Goal: Task Accomplishment & Management: Complete application form

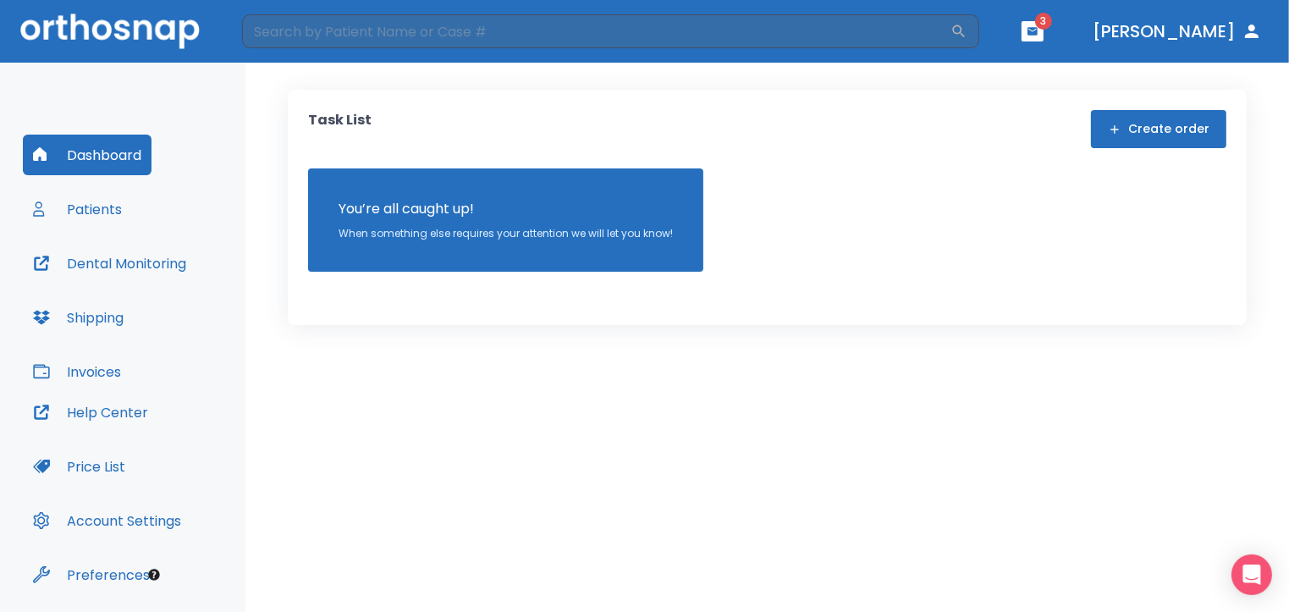
click at [87, 210] on button "Patients" at bounding box center [77, 209] width 109 height 41
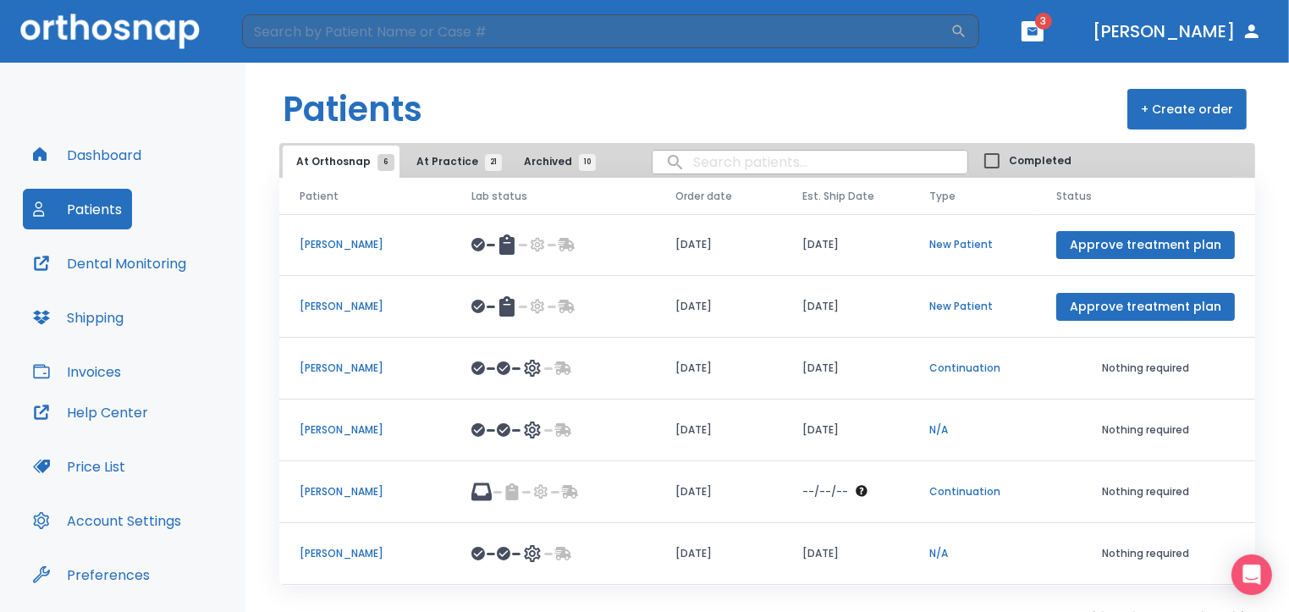
click at [680, 164] on input "search" at bounding box center [809, 162] width 315 height 33
type input "[PERSON_NAME]"
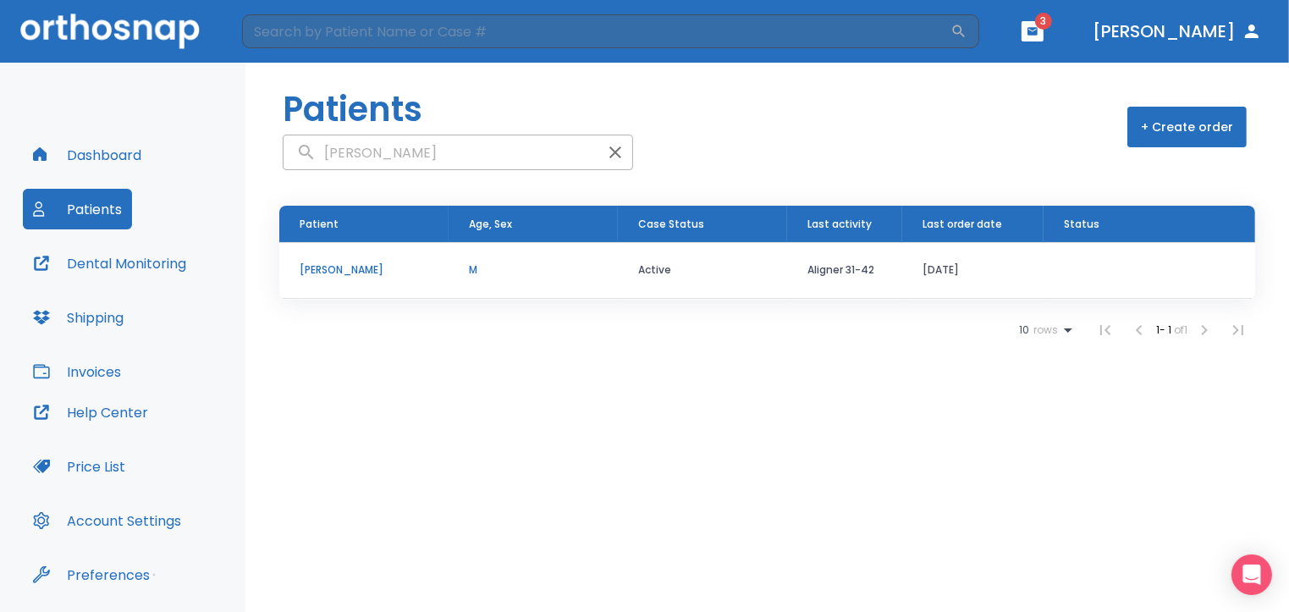
click at [355, 269] on p "[PERSON_NAME]" at bounding box center [364, 269] width 129 height 15
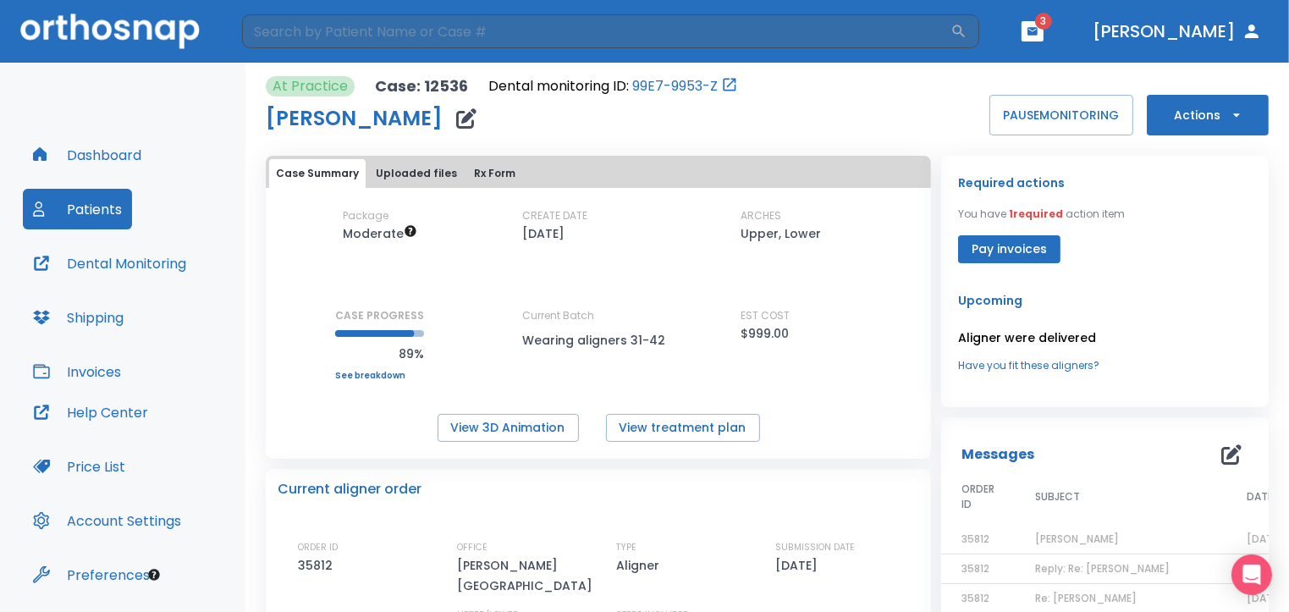
click at [1228, 112] on icon "button" at bounding box center [1236, 115] width 17 height 17
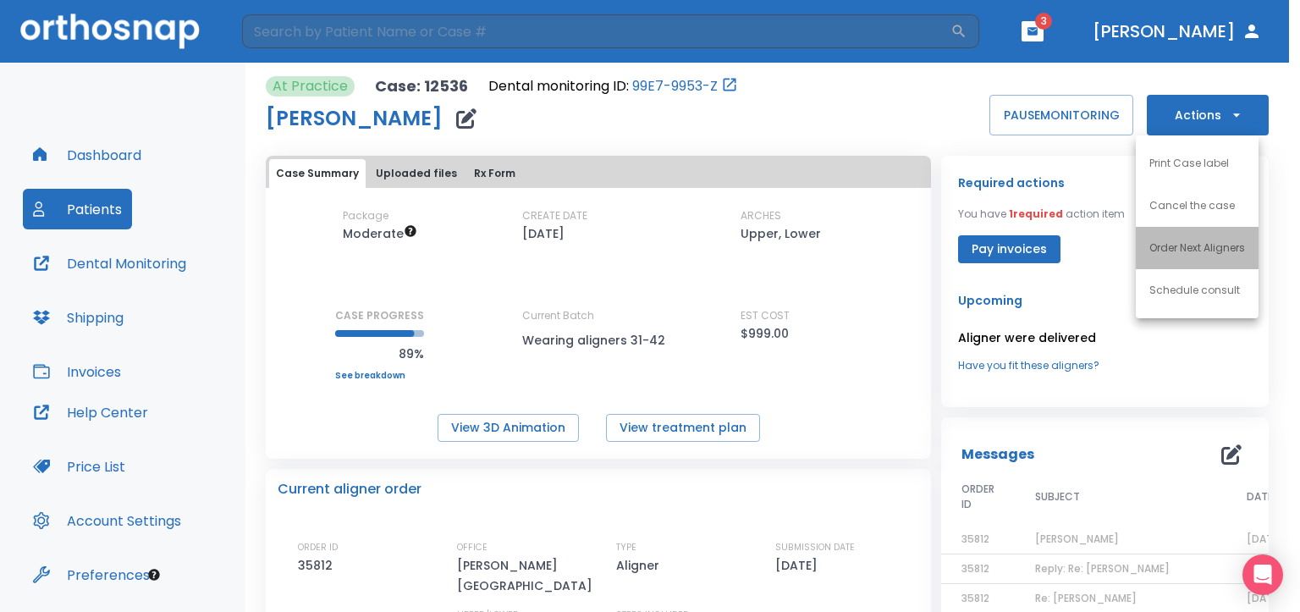
click at [1224, 250] on p "Order Next Aligners" at bounding box center [1197, 247] width 96 height 15
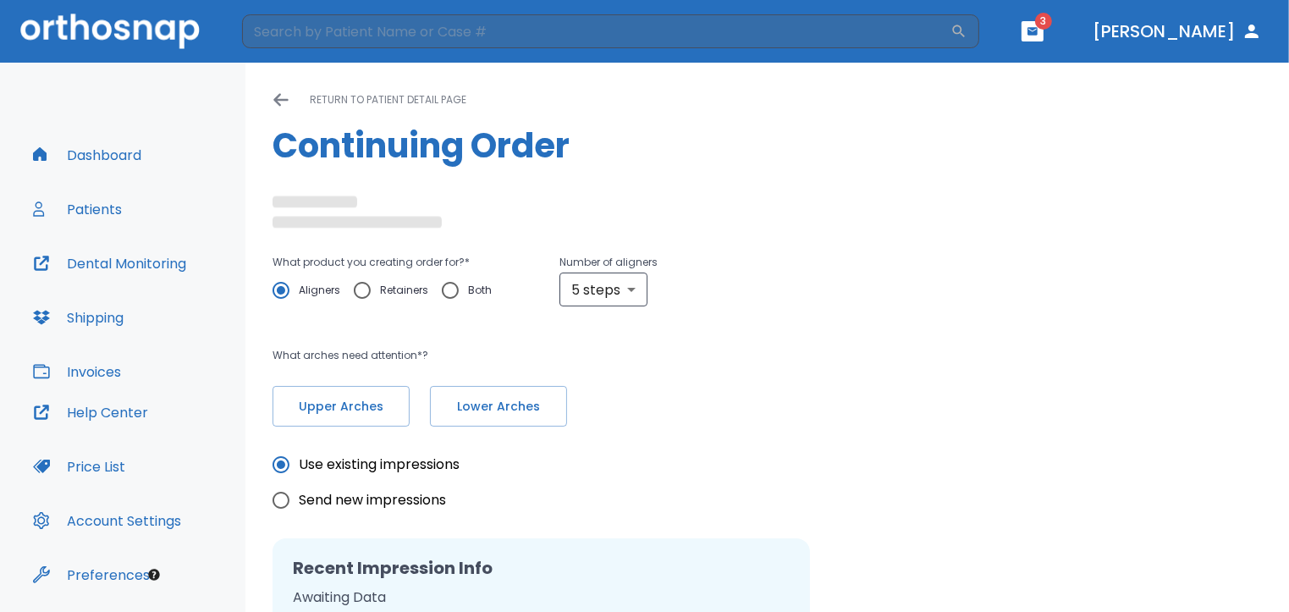
type textarea "All our retainers are without attachments."
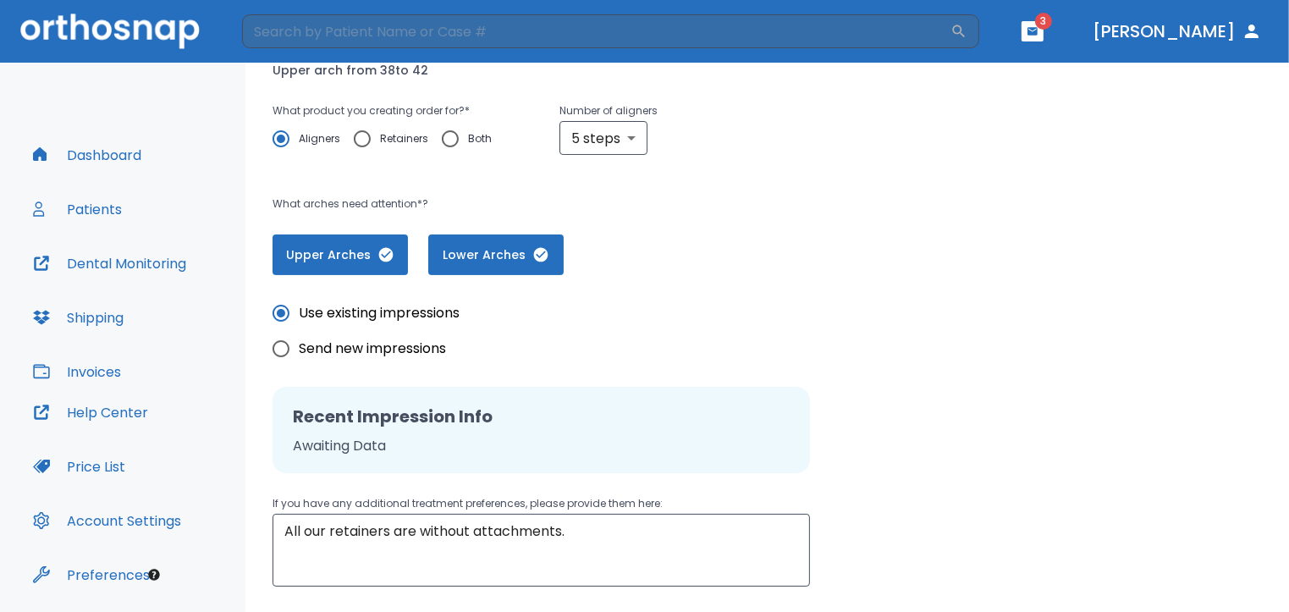
scroll to position [273, 0]
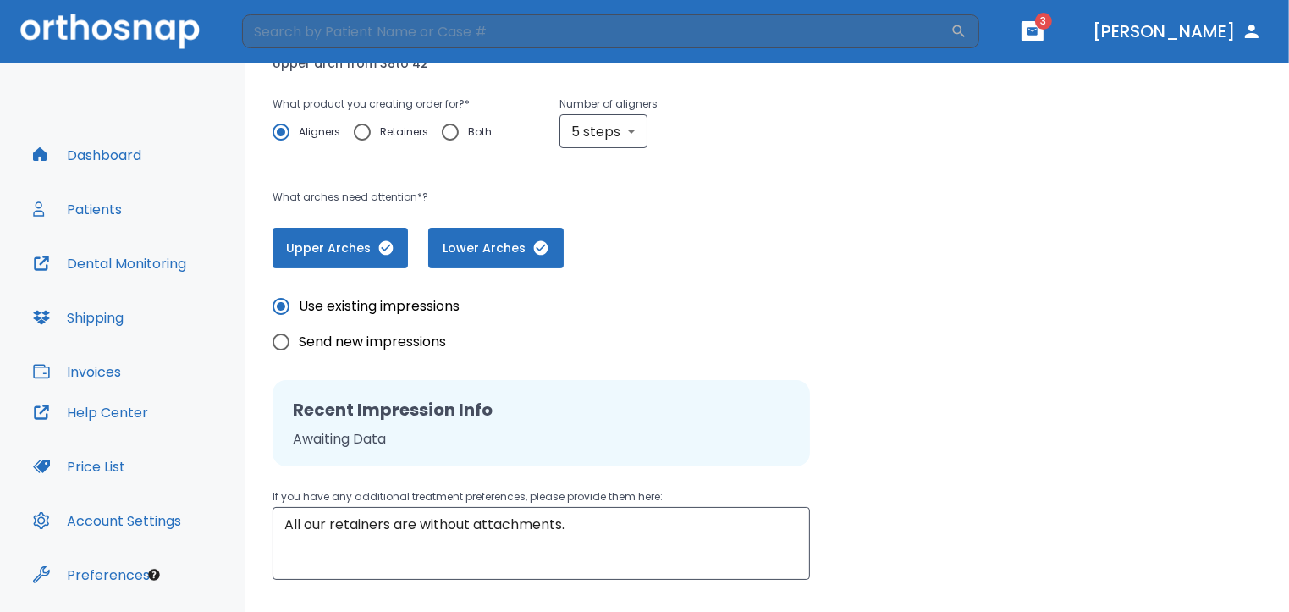
click at [539, 249] on icon "button" at bounding box center [541, 247] width 14 height 14
click at [284, 335] on input "Send new impressions" at bounding box center [281, 342] width 36 height 36
radio input "true"
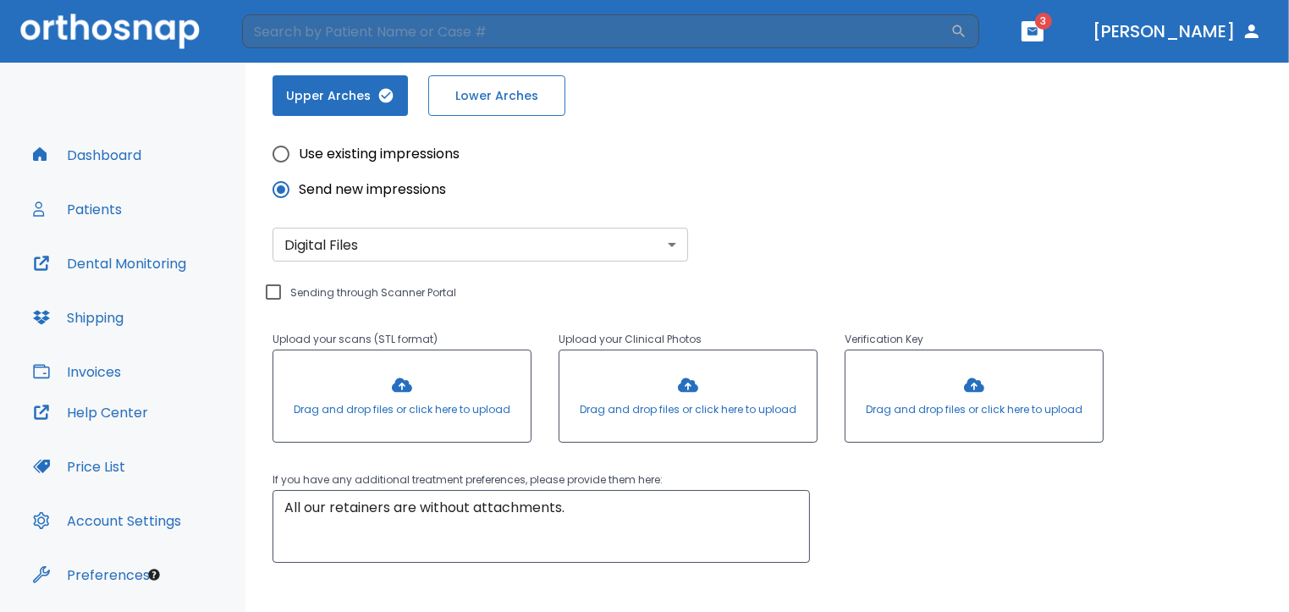
scroll to position [430, 0]
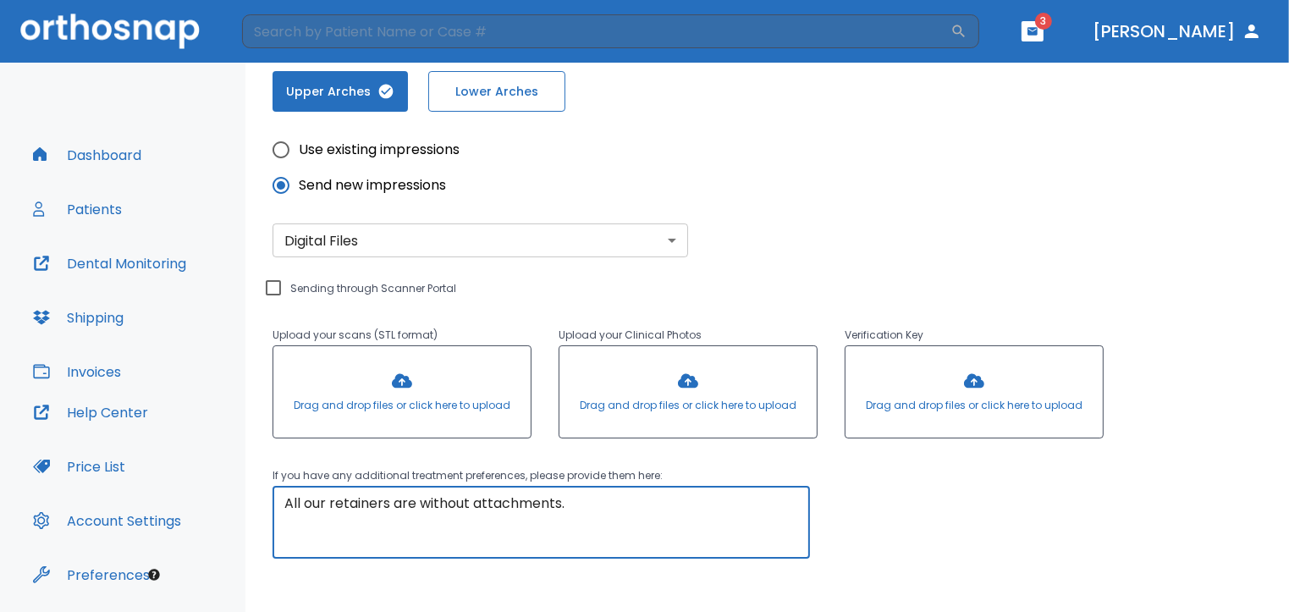
drag, startPoint x: 570, startPoint y: 503, endPoint x: 278, endPoint y: 503, distance: 292.8
click at [278, 503] on div "All our retainers are without attachments. x ​" at bounding box center [540, 522] width 537 height 73
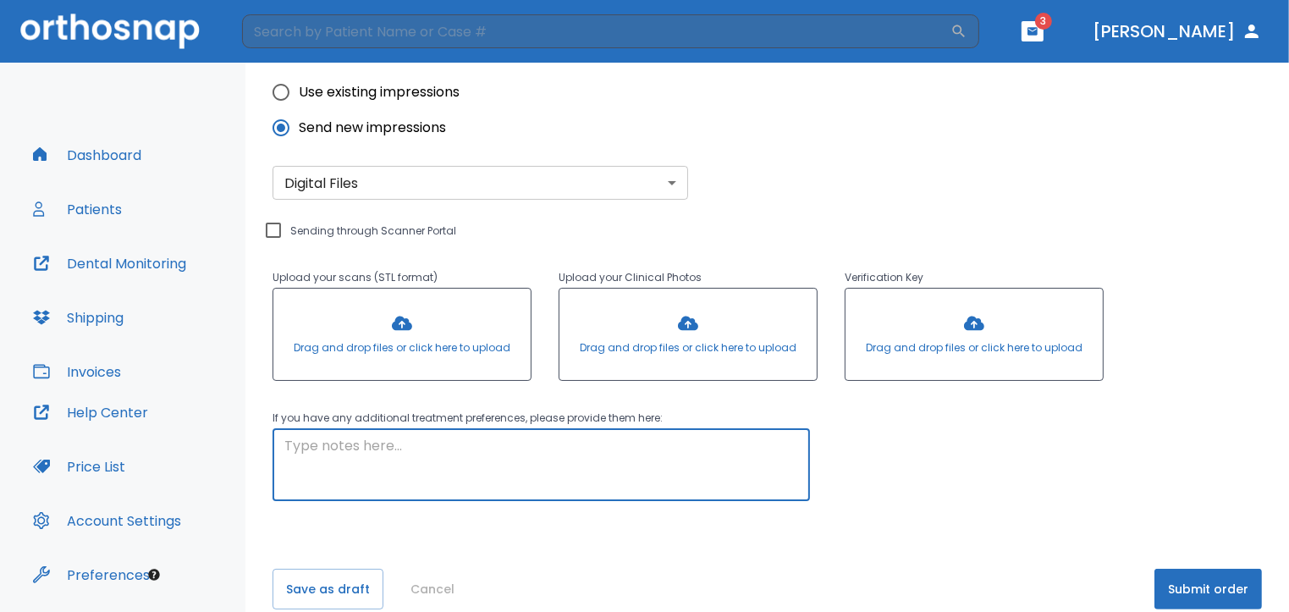
scroll to position [478, 0]
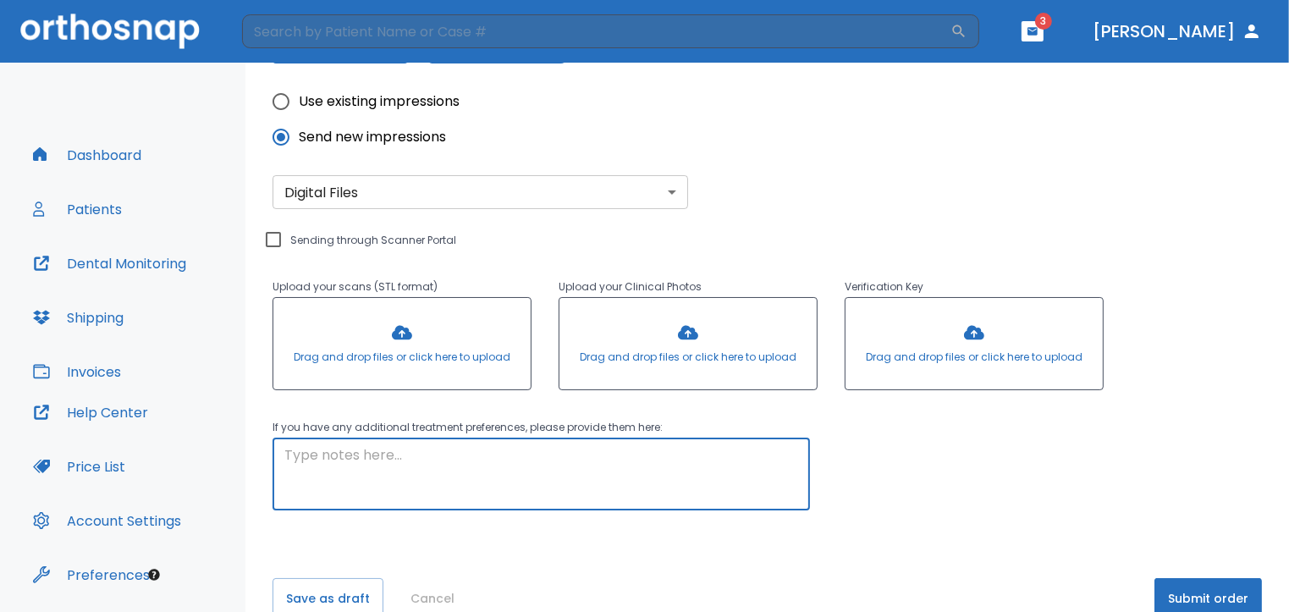
click at [298, 455] on textarea at bounding box center [541, 474] width 514 height 58
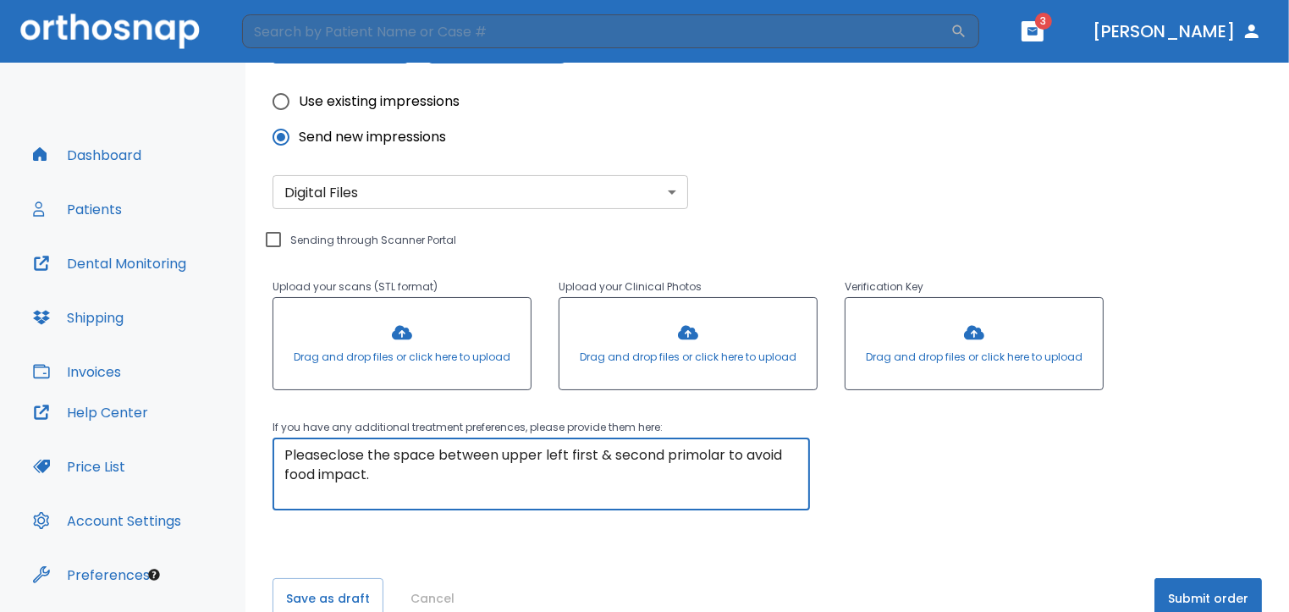
click at [327, 451] on textarea "Pleaseclose the space between upper left first & second primolar to avoid food …" at bounding box center [541, 474] width 514 height 58
click at [378, 473] on textarea "Please close the space between upper left first & second primolar to avoid food…" at bounding box center [541, 474] width 514 height 58
click at [677, 333] on div at bounding box center [687, 343] width 257 height 91
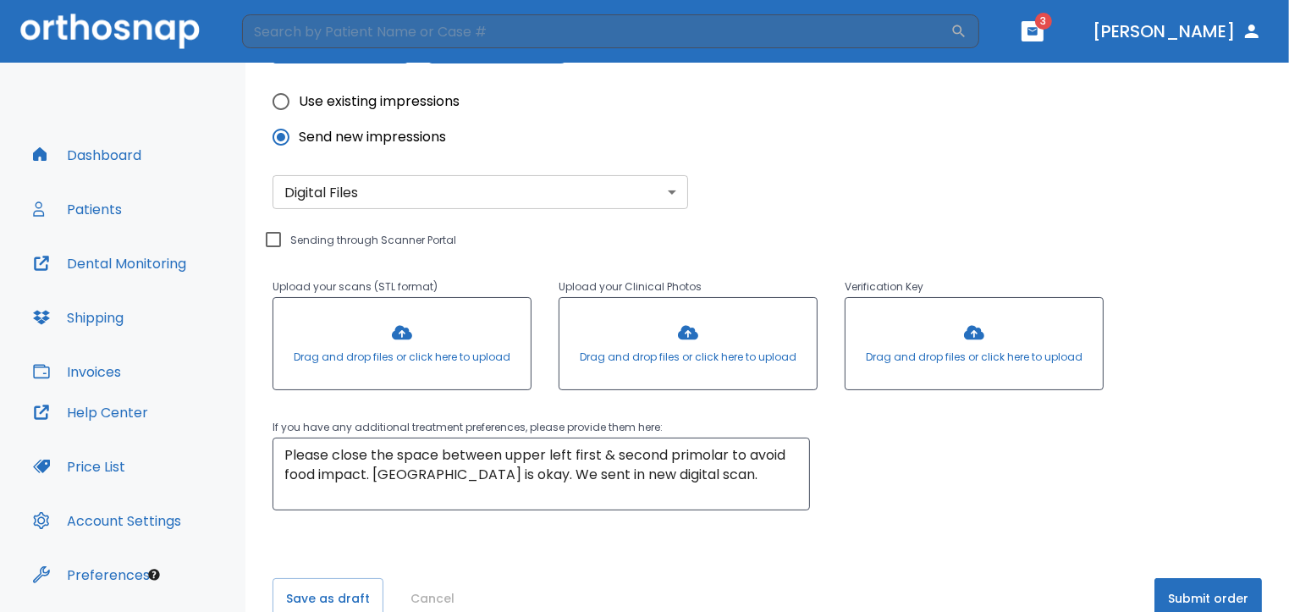
click at [678, 331] on div at bounding box center [687, 343] width 257 height 91
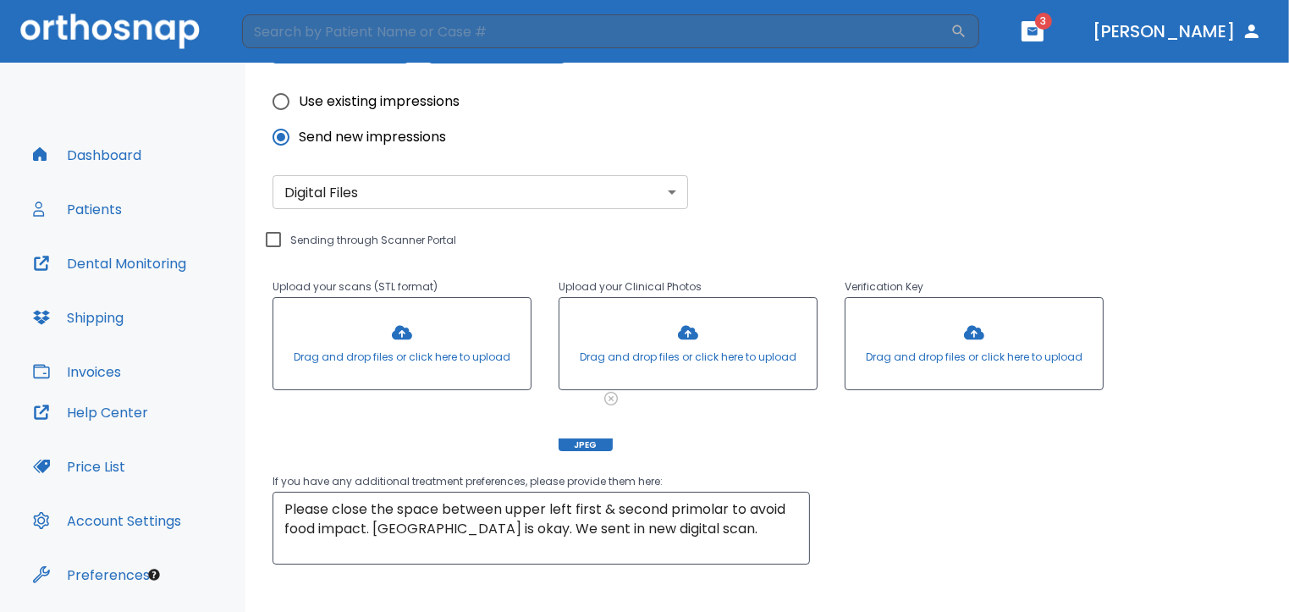
click at [679, 333] on div at bounding box center [687, 343] width 257 height 91
click at [690, 329] on div at bounding box center [687, 343] width 257 height 91
click at [676, 332] on div at bounding box center [687, 343] width 257 height 91
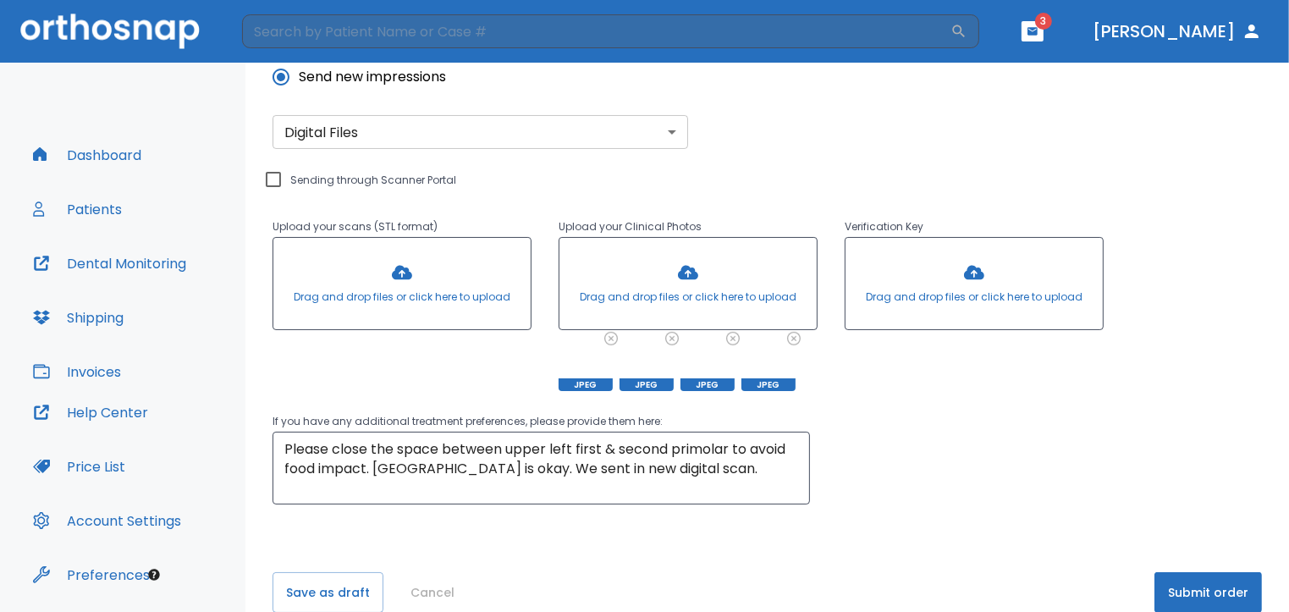
scroll to position [565, 0]
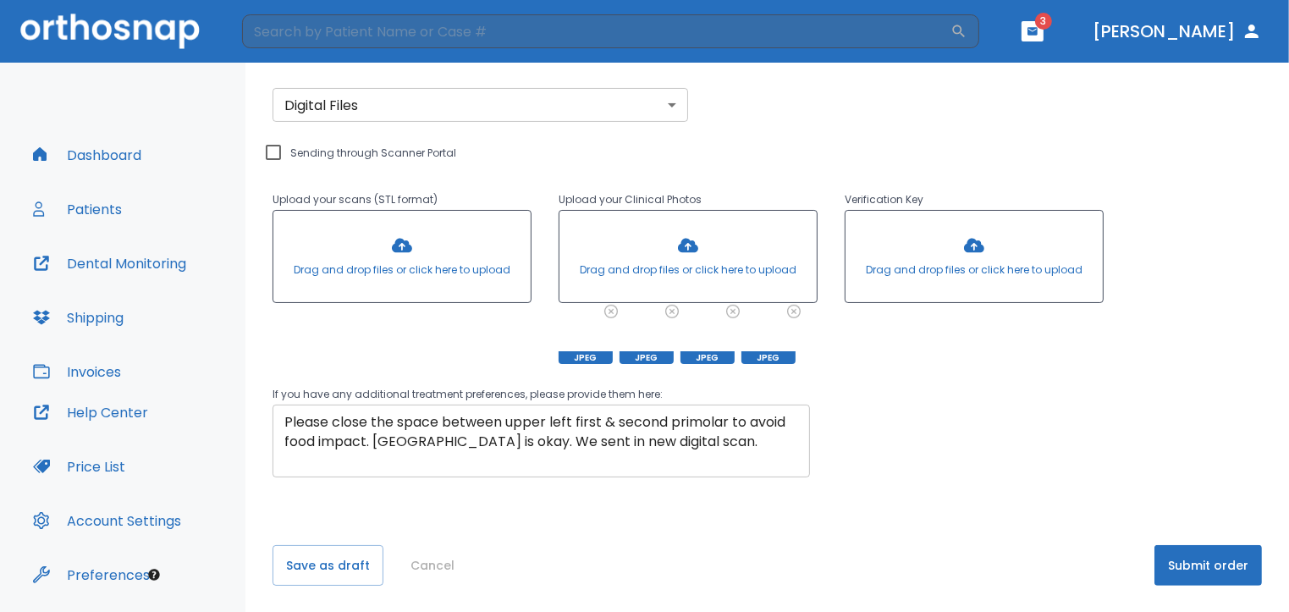
click at [701, 421] on textarea "Please close the space between upper left first & second primolar to avoid food…" at bounding box center [541, 441] width 514 height 58
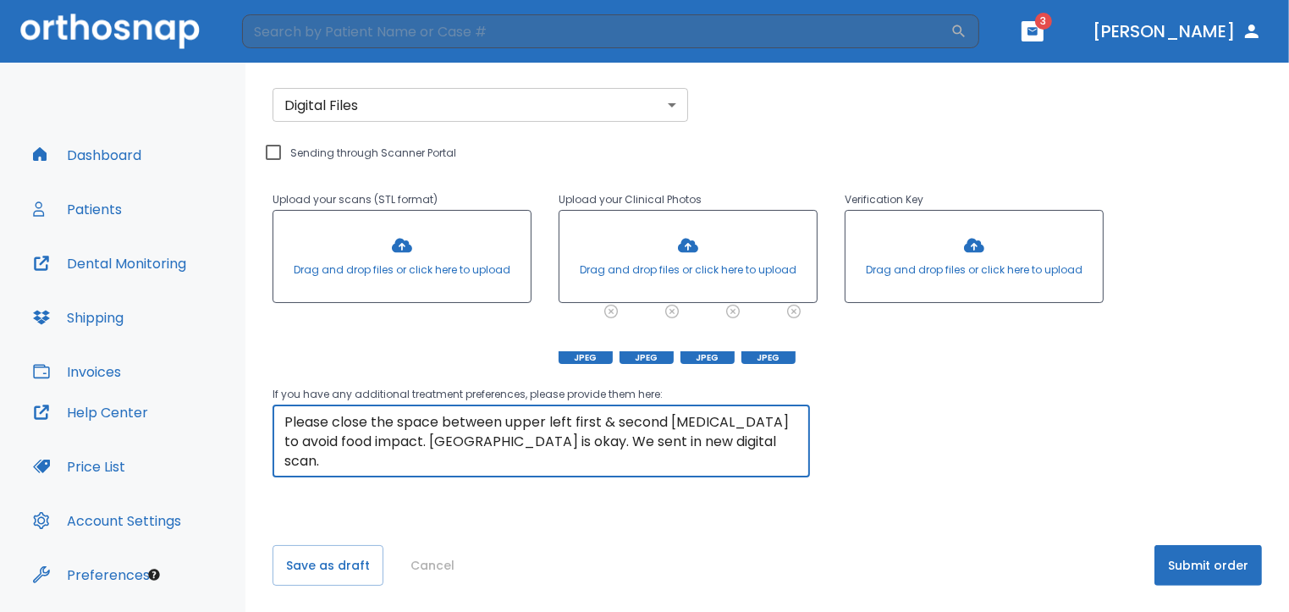
type textarea "Please close the space between upper left first & second [MEDICAL_DATA] to avoi…"
click at [269, 151] on input "Sending through Scanner Portal" at bounding box center [273, 152] width 20 height 20
checkbox input "true"
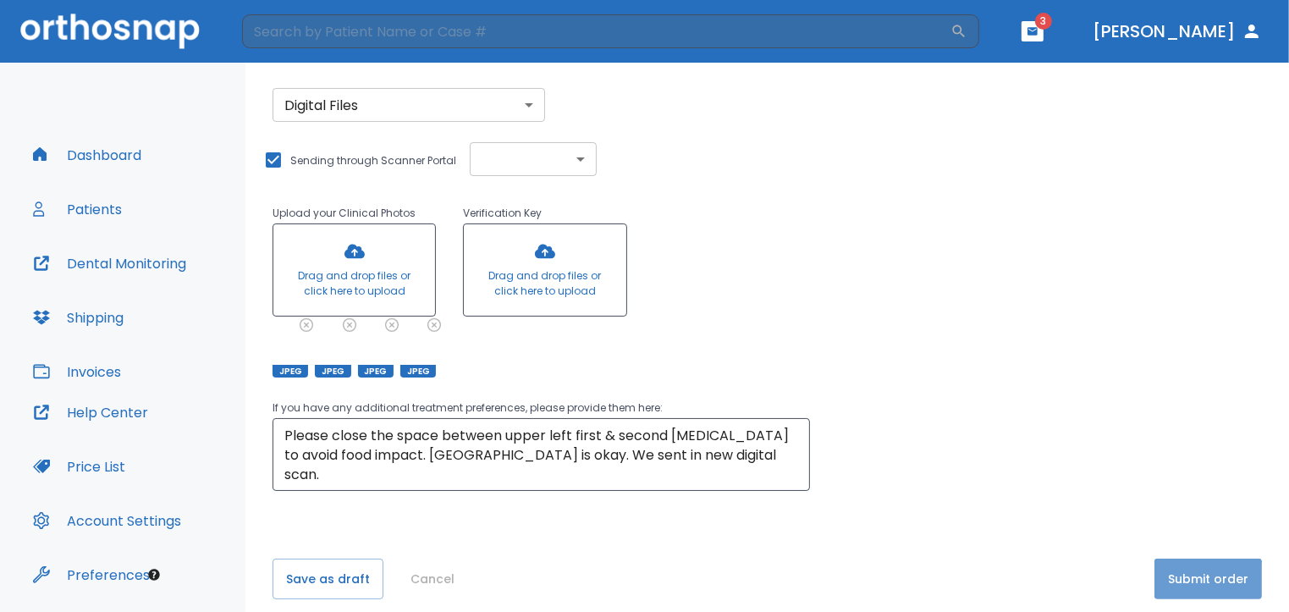
click at [1168, 580] on button "Submit order" at bounding box center [1207, 578] width 107 height 41
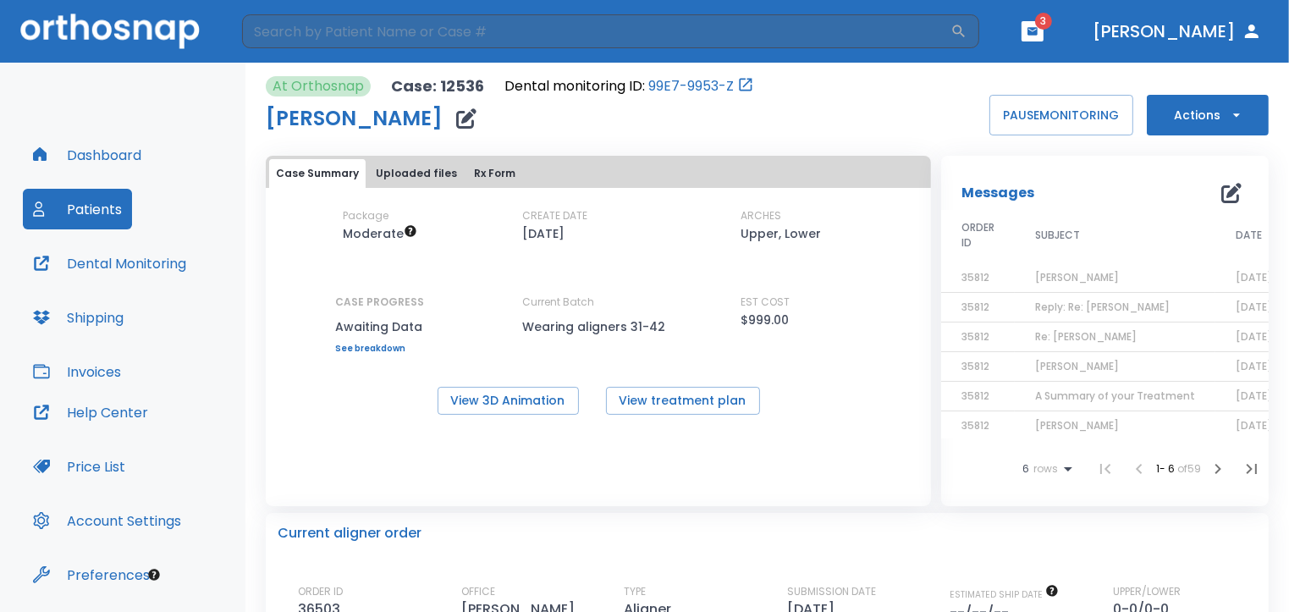
click at [1038, 29] on icon "button" at bounding box center [1032, 31] width 12 height 12
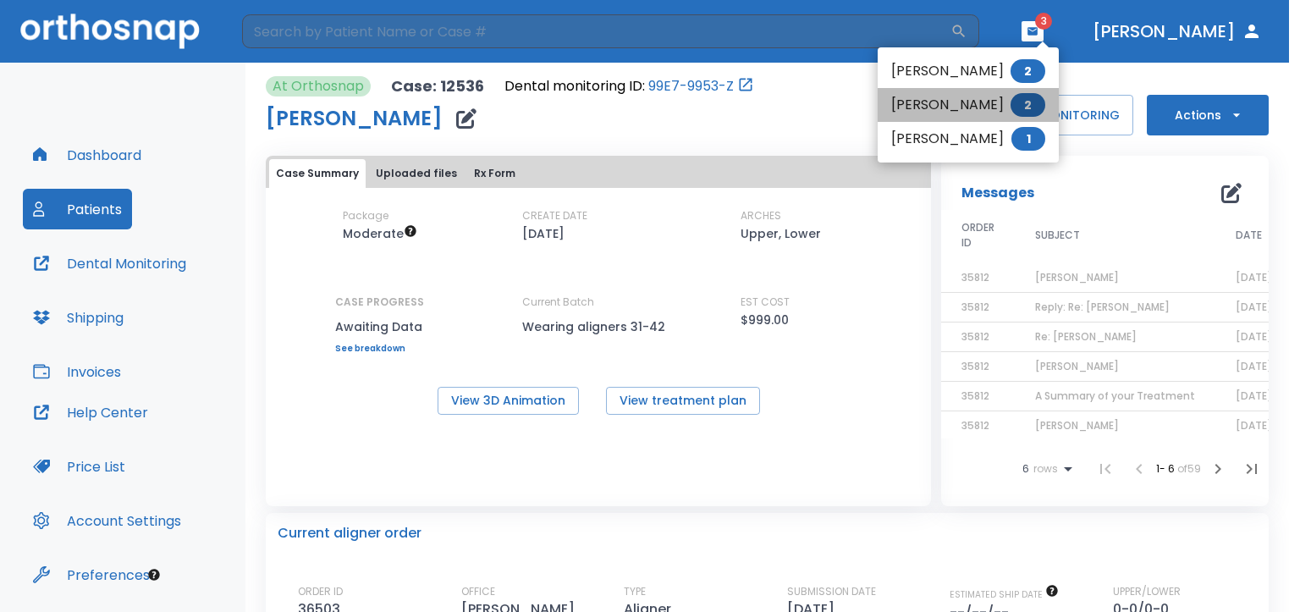
click at [960, 113] on li "[PERSON_NAME] 2" at bounding box center [967, 105] width 181 height 34
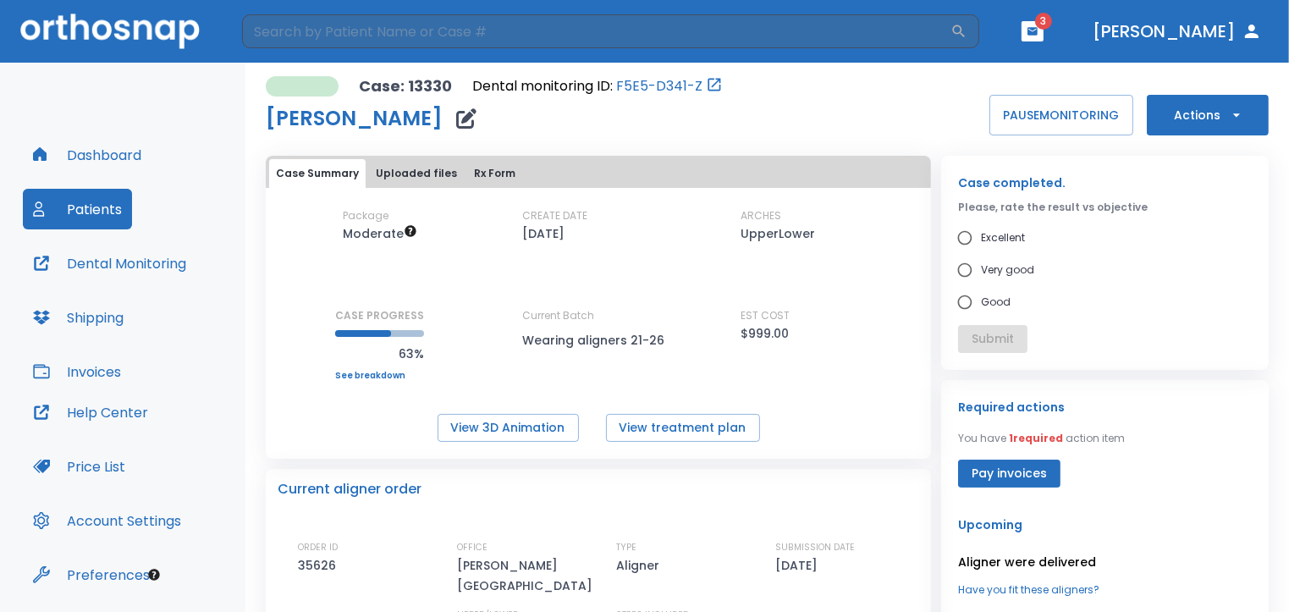
click at [1056, 564] on p "Aligner were delivered" at bounding box center [1105, 562] width 294 height 20
click at [982, 566] on p "Aligner were delivered" at bounding box center [1105, 562] width 294 height 20
click at [1124, 543] on div "Upcoming [PERSON_NAME] were delivered Have you fit these aligners?" at bounding box center [1105, 555] width 294 height 83
click at [1228, 110] on icon "button" at bounding box center [1236, 115] width 17 height 17
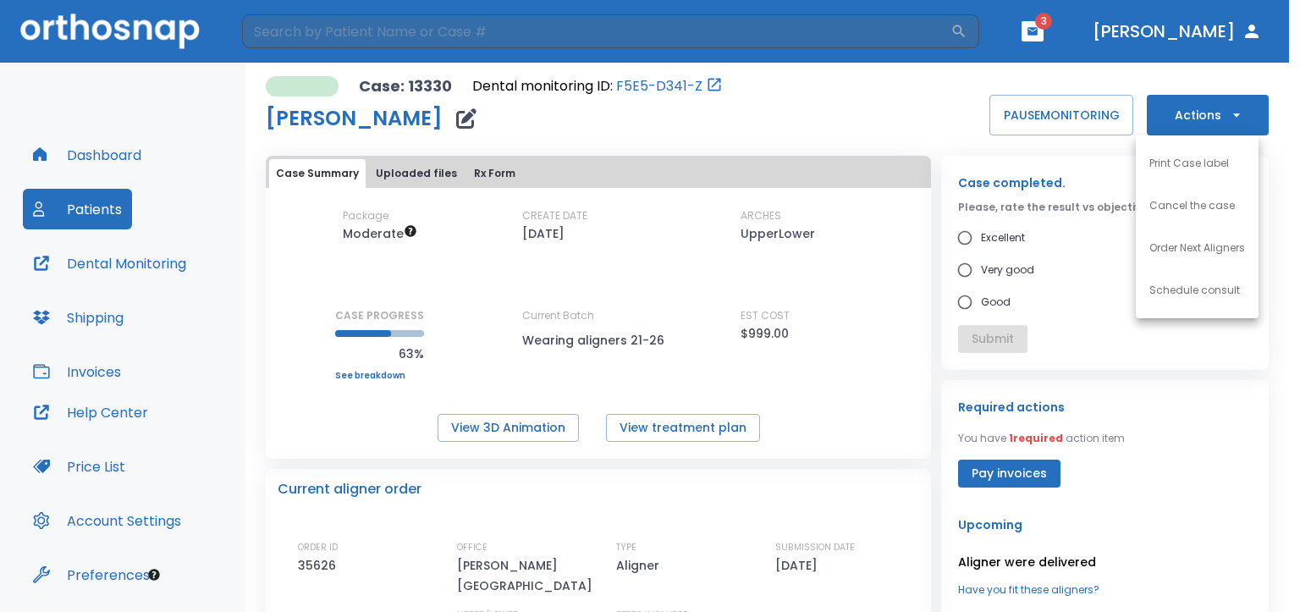
click at [867, 135] on div at bounding box center [650, 306] width 1300 height 612
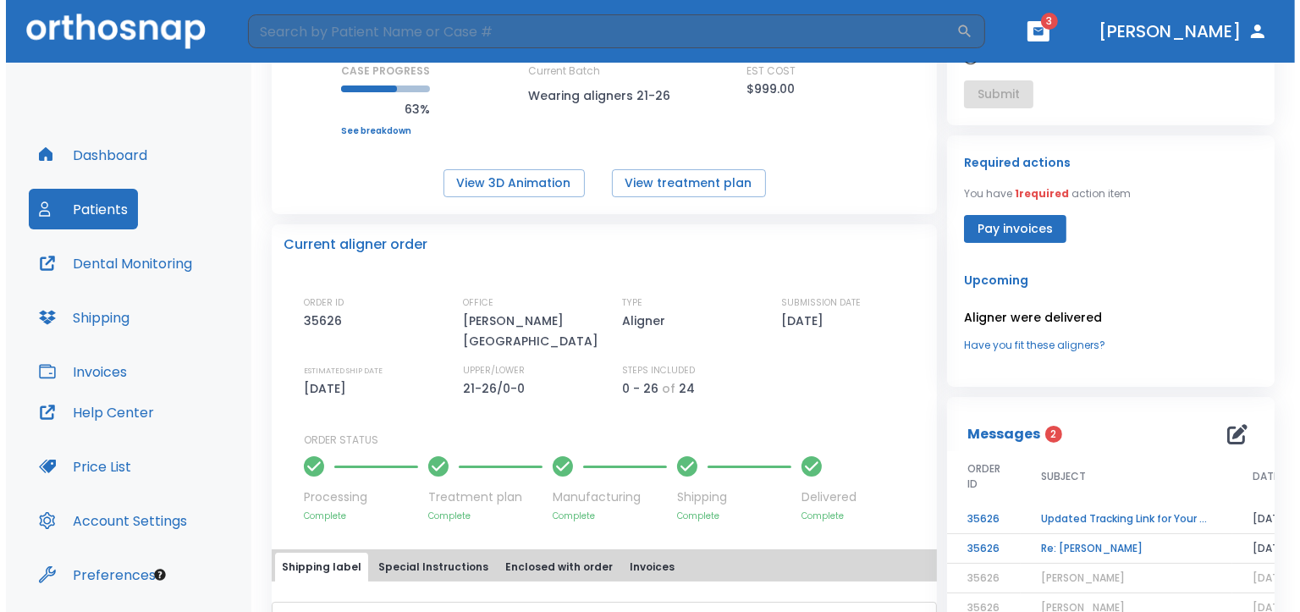
scroll to position [269, 0]
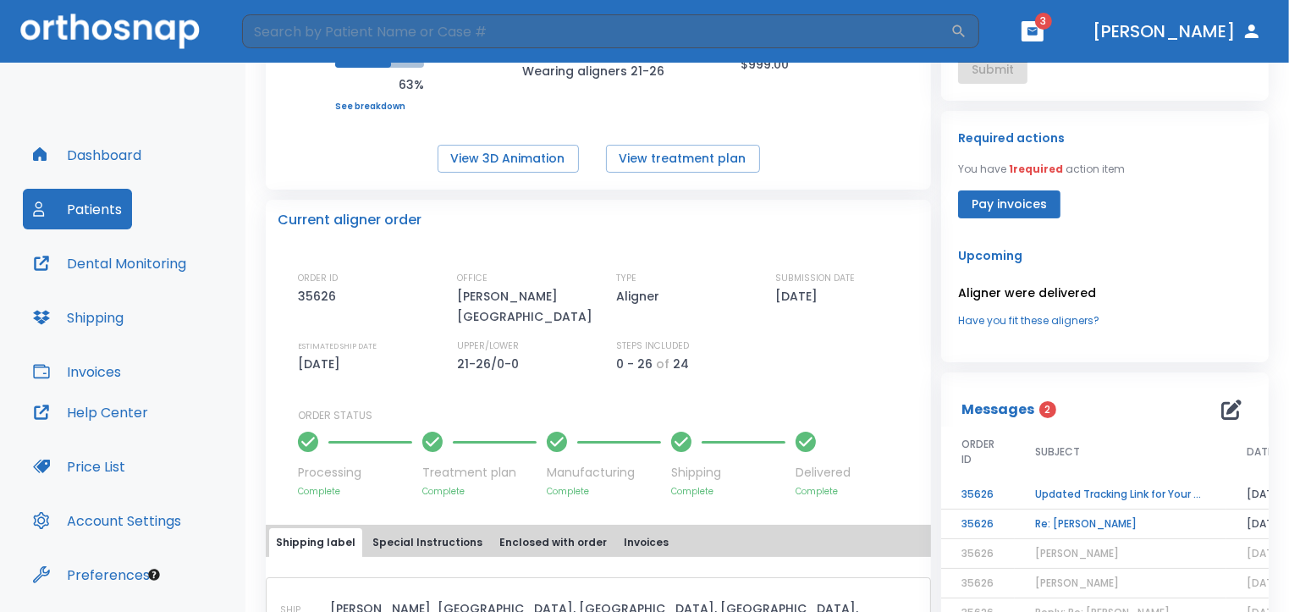
click at [1076, 521] on td "Re: [PERSON_NAME]" at bounding box center [1121, 524] width 212 height 30
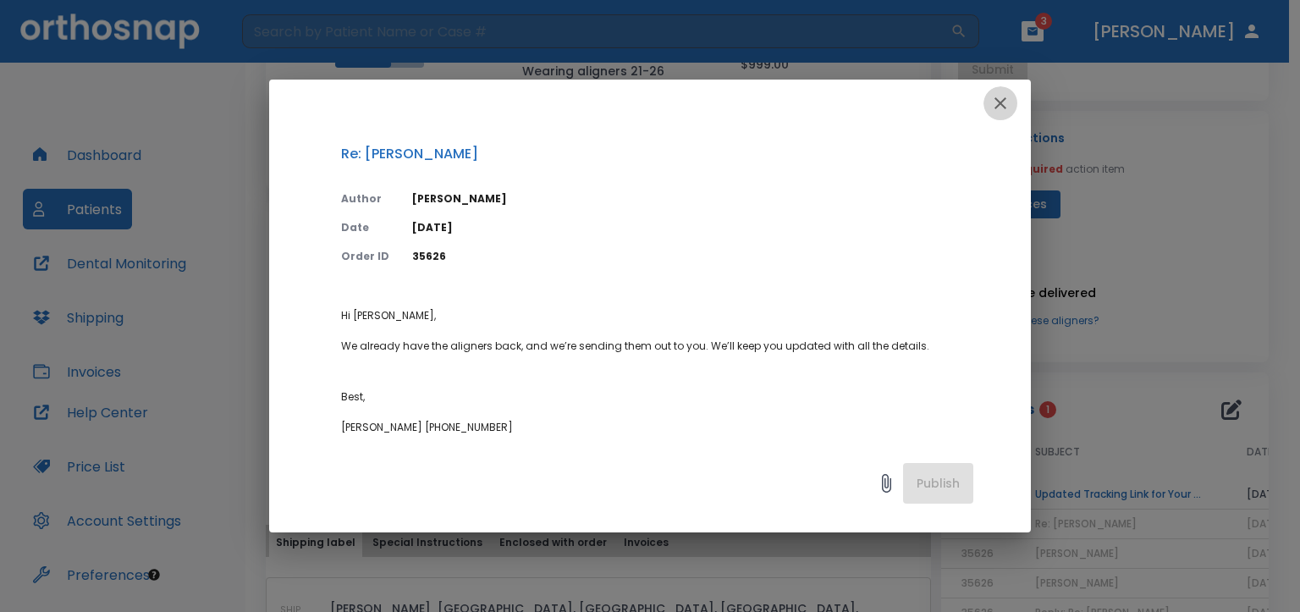
click at [1000, 97] on icon "button" at bounding box center [1000, 103] width 20 height 20
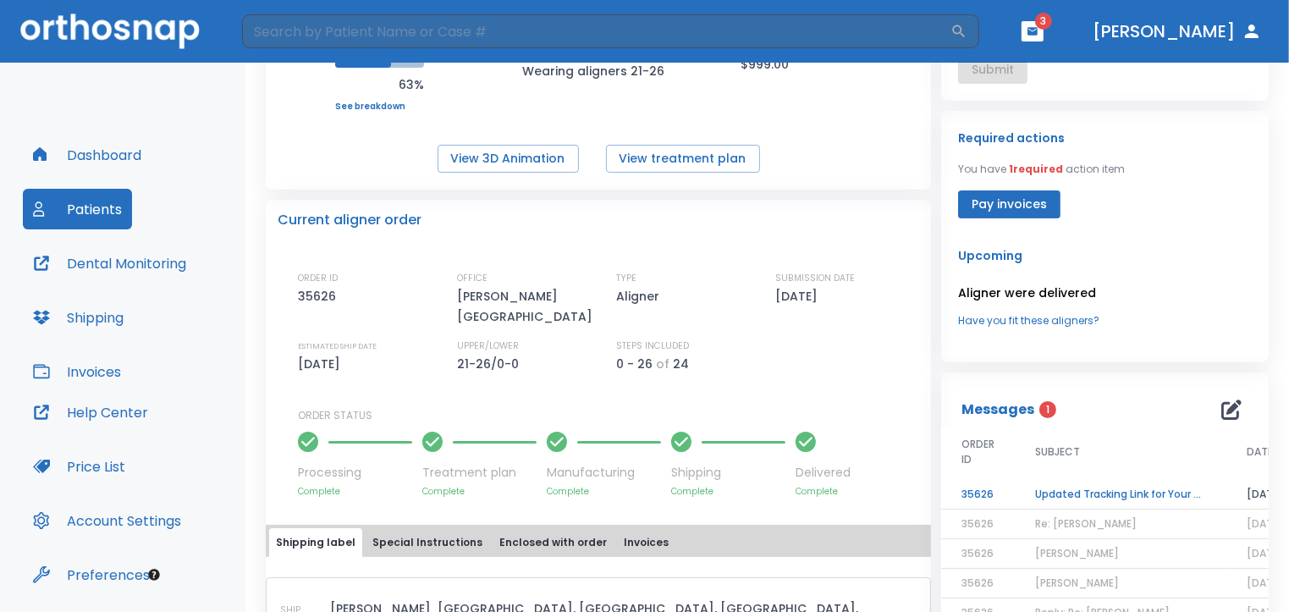
click at [1103, 492] on td "Updated Tracking Link for Your Shipment" at bounding box center [1121, 495] width 212 height 30
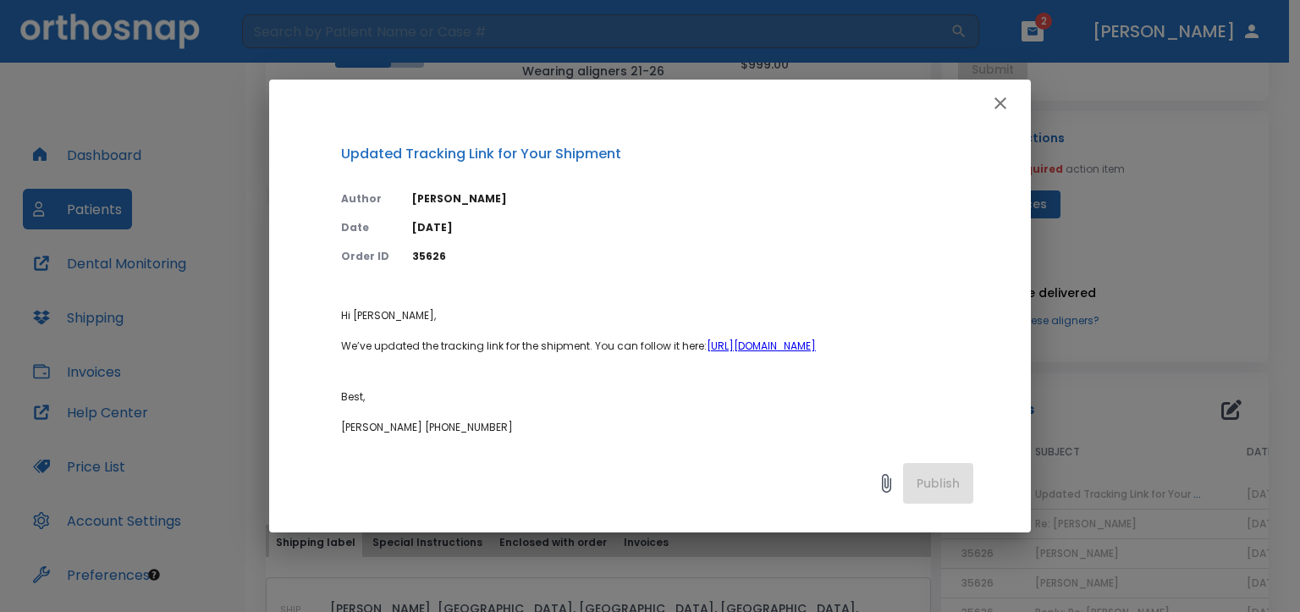
click at [707, 353] on link "[URL][DOMAIN_NAME]" at bounding box center [761, 345] width 109 height 14
